Goal: Communication & Community: Connect with others

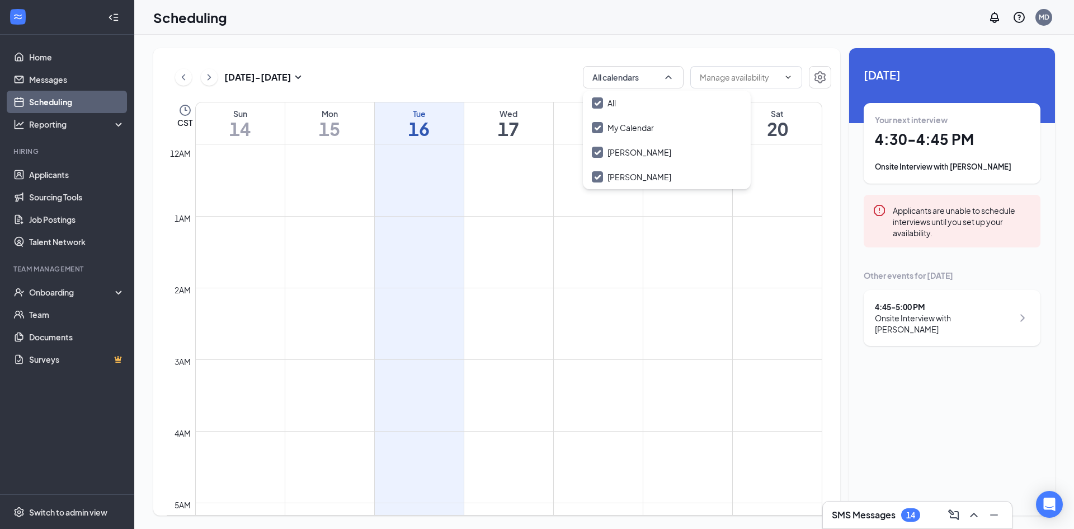
scroll to position [942, 0]
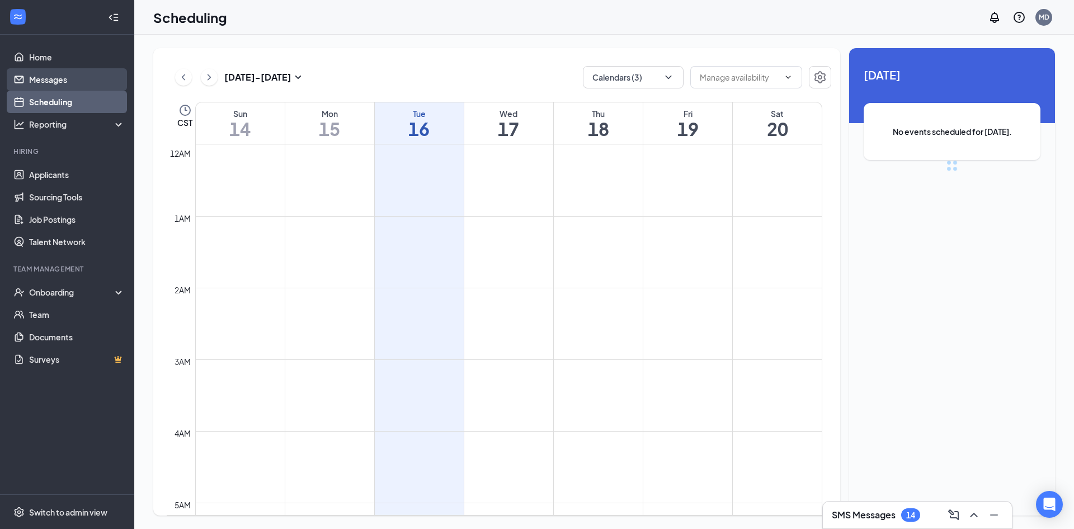
scroll to position [550, 0]
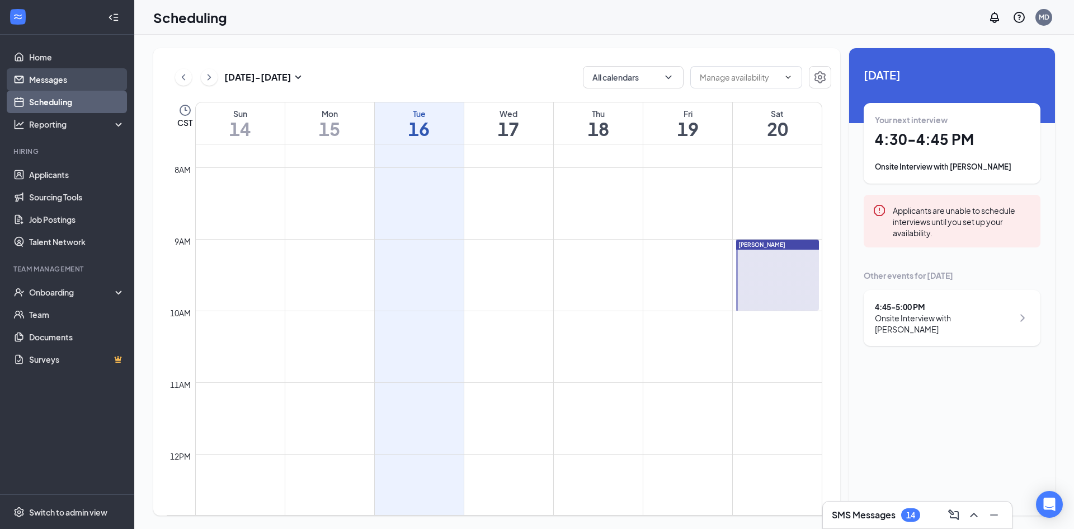
click at [68, 79] on link "Messages" at bounding box center [77, 79] width 96 height 22
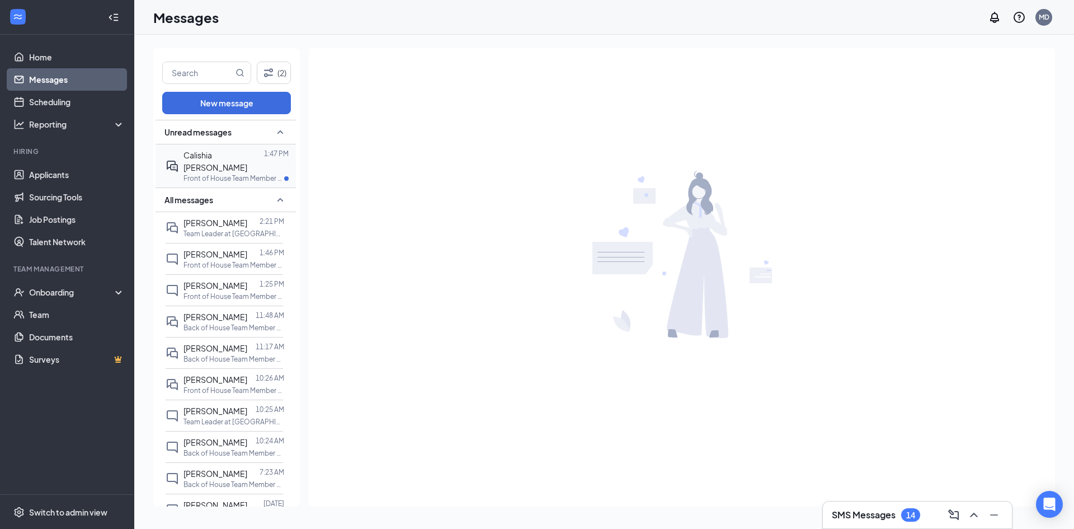
click at [246, 173] on p "Front of House Team Member at Sulphur Springs (TX)" at bounding box center [234, 178] width 101 height 10
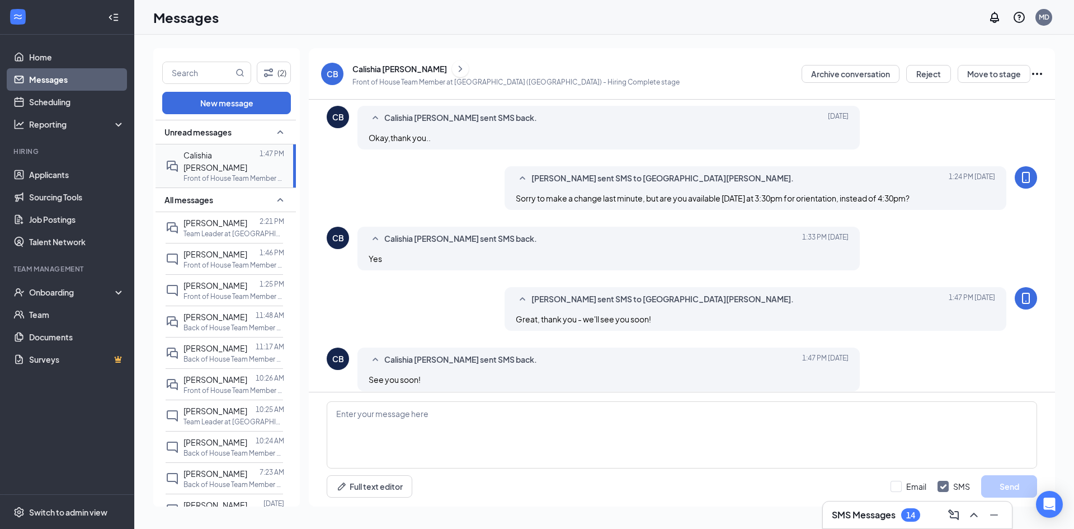
scroll to position [354, 0]
